Goal: Transaction & Acquisition: Purchase product/service

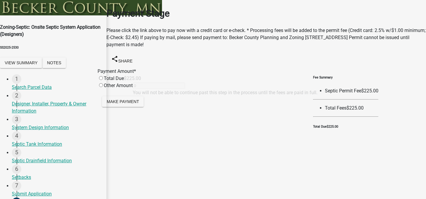
click at [102, 78] on input "radio" at bounding box center [101, 78] width 4 height 4
radio input "true"
type input "225"
click at [134, 99] on span "Make Payment" at bounding box center [123, 101] width 32 height 5
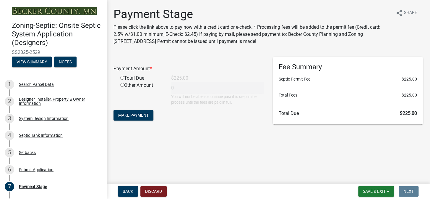
click at [122, 77] on input "radio" at bounding box center [122, 78] width 4 height 4
radio input "true"
type input "225"
click at [134, 115] on span "Make Payment" at bounding box center [133, 115] width 30 height 5
click at [123, 77] on input "radio" at bounding box center [122, 78] width 4 height 4
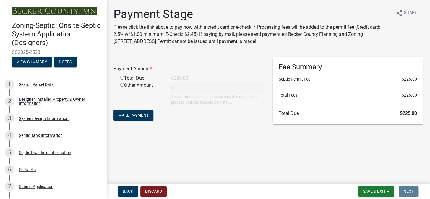
radio input "true"
type input "225"
click at [136, 115] on span "Make Payment" at bounding box center [133, 115] width 30 height 5
